Goal: Ask a question

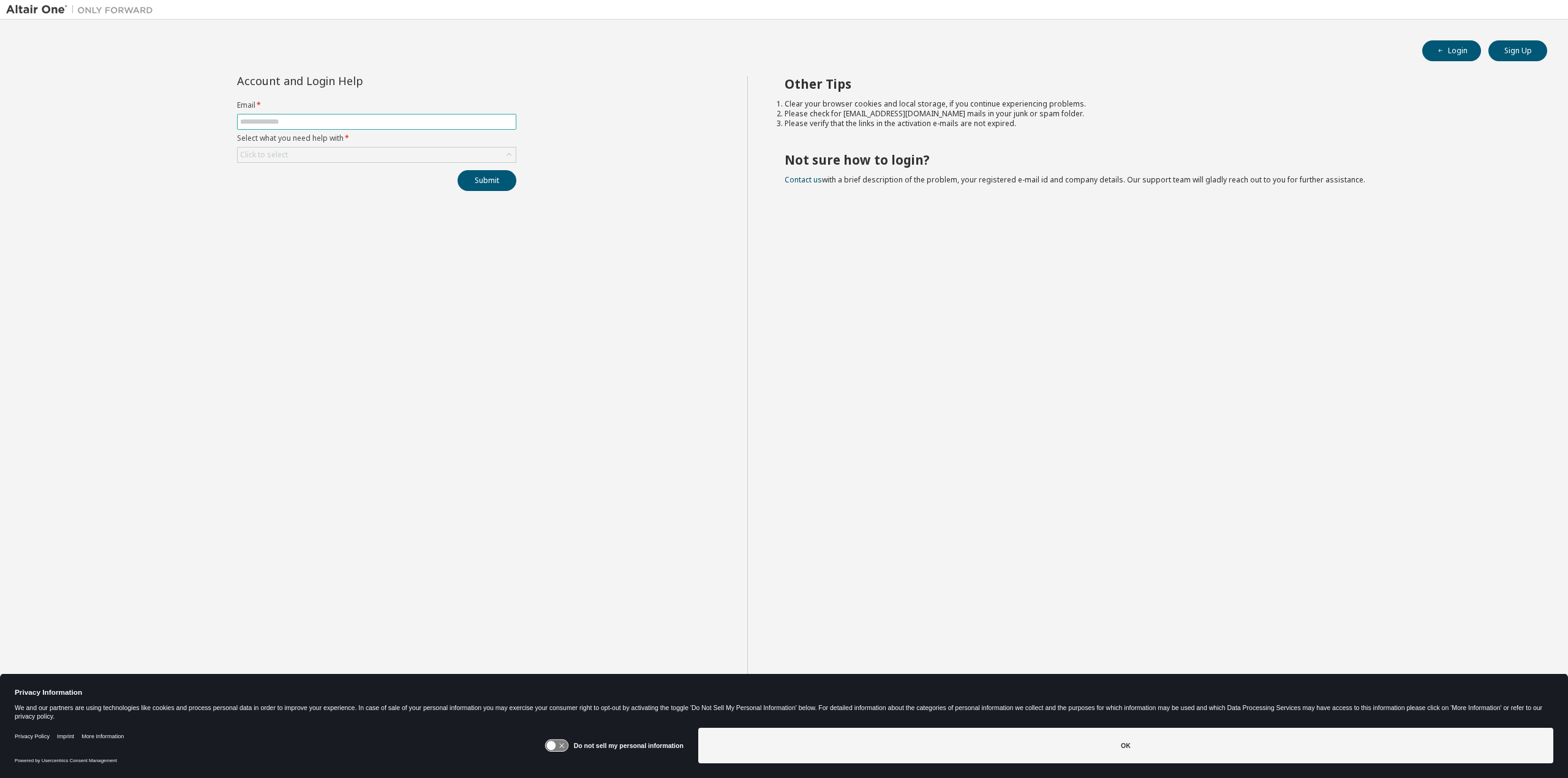
click at [275, 127] on span at bounding box center [376, 122] width 279 height 16
click at [276, 122] on input "text" at bounding box center [376, 122] width 273 height 9
type input "**********"
click at [344, 155] on div "Click to select" at bounding box center [377, 155] width 278 height 15
click at [327, 188] on li "I forgot my password" at bounding box center [376, 189] width 276 height 16
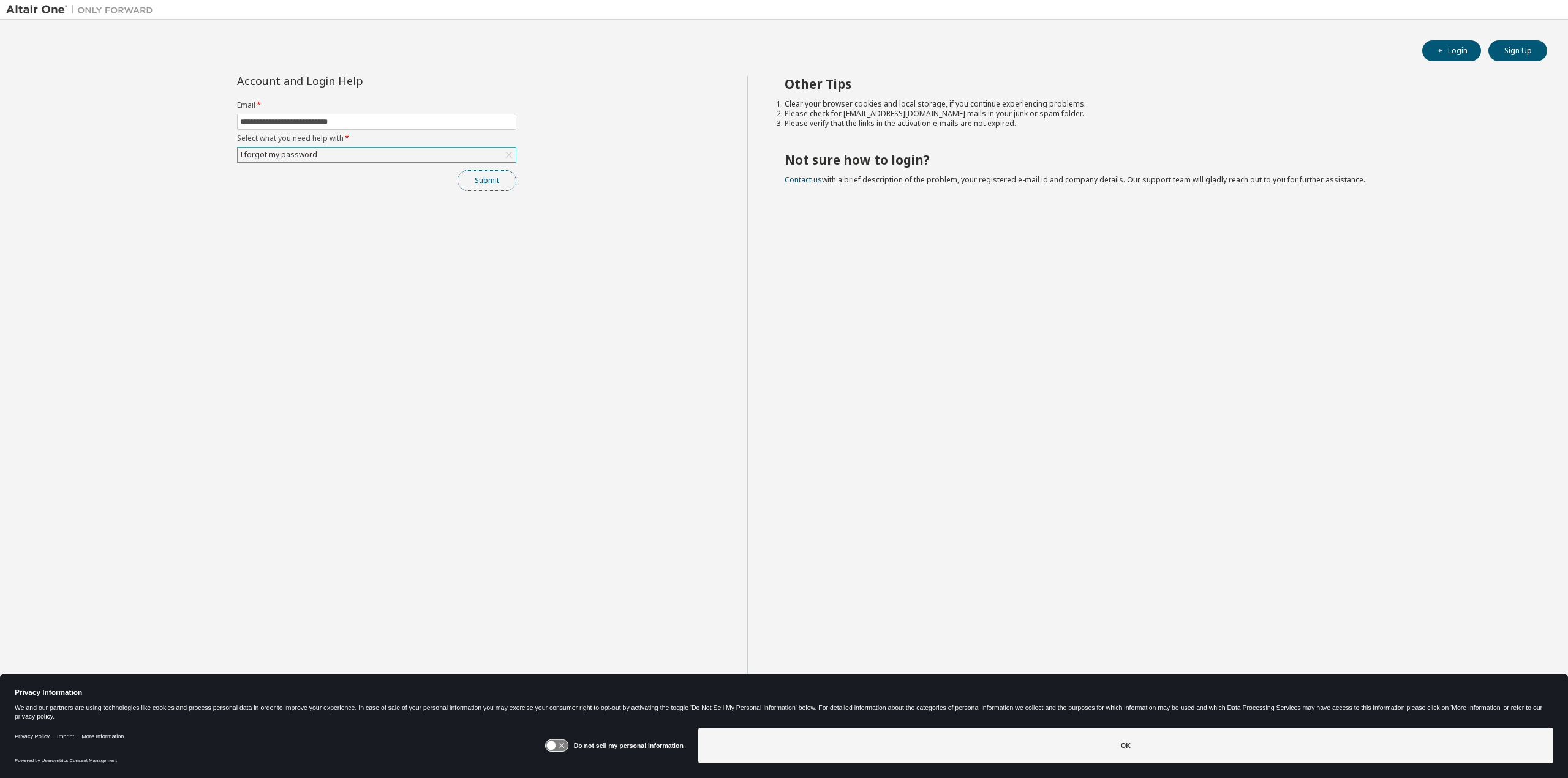
click at [477, 182] on button "Submit" at bounding box center [487, 181] width 59 height 20
